Goal: Communication & Community: Answer question/provide support

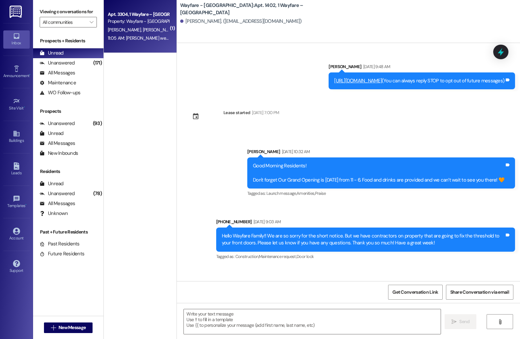
scroll to position [4721, 0]
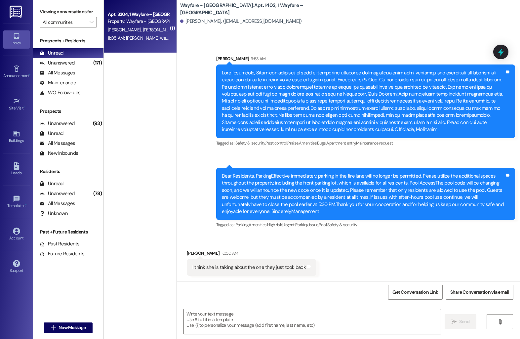
click at [126, 29] on span "[PERSON_NAME]" at bounding box center [125, 30] width 35 height 6
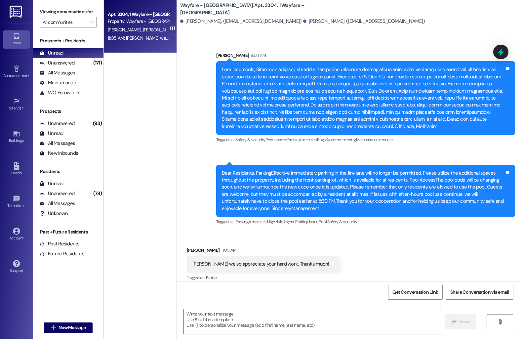
scroll to position [3911, 0]
